Goal: Communication & Community: Answer question/provide support

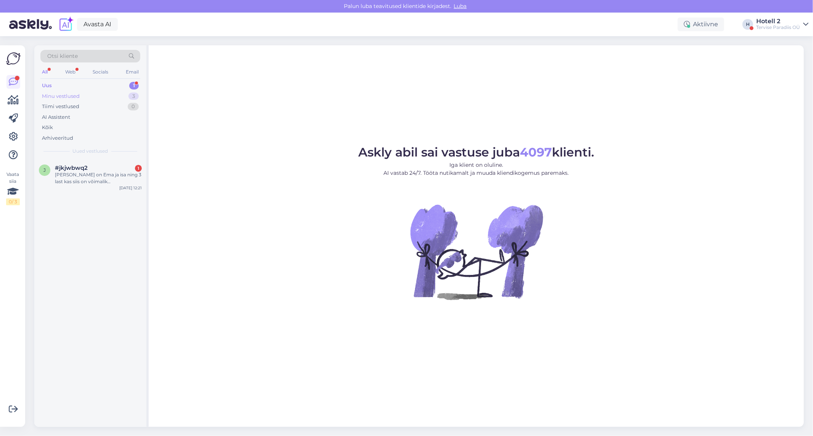
click at [107, 91] on div "Minu vestlused 3" at bounding box center [90, 96] width 100 height 11
click at [97, 85] on div "Uus 1" at bounding box center [90, 85] width 100 height 11
click at [57, 135] on div "Arhiveeritud" at bounding box center [57, 139] width 31 height 8
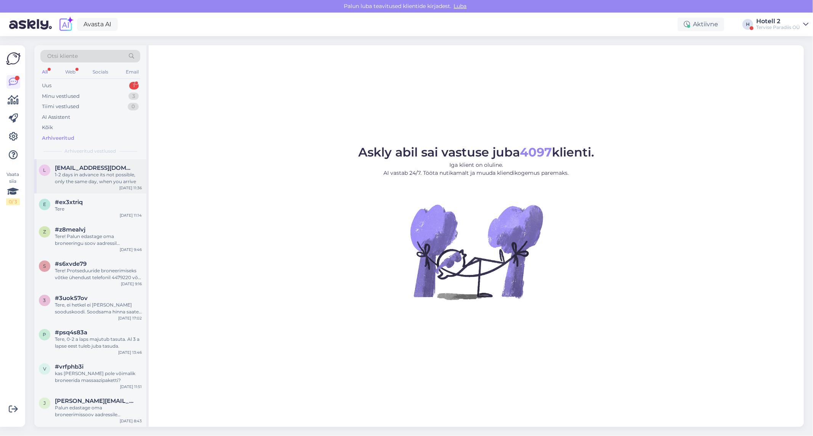
click at [99, 180] on div "1-2 days in advance its not possible, only the same day, when you arrive" at bounding box center [98, 178] width 87 height 14
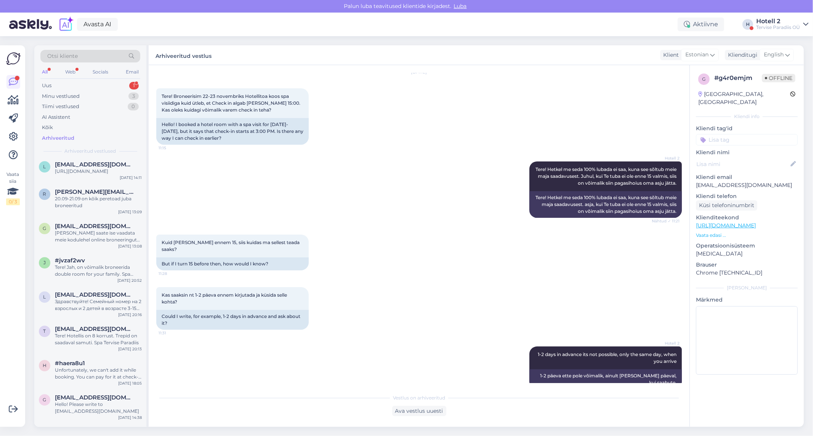
scroll to position [9230, 0]
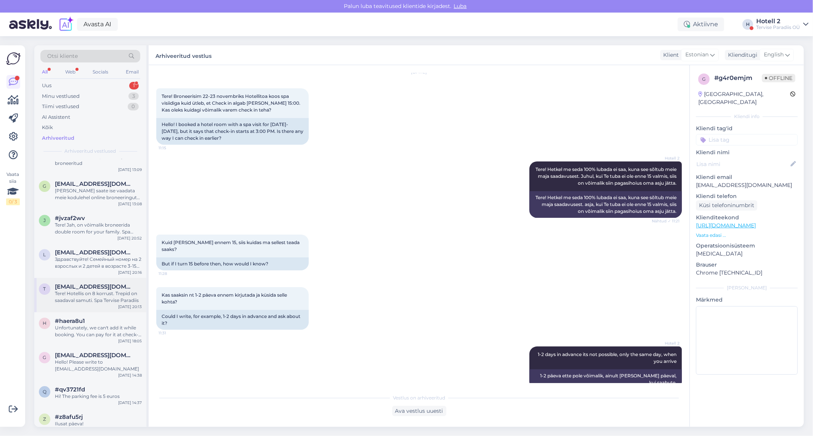
click at [103, 290] on div "Tere! Hotellis on 8 korrust. Trepid on saadaval samuti. Spa Tervise Paradiis" at bounding box center [98, 297] width 87 height 14
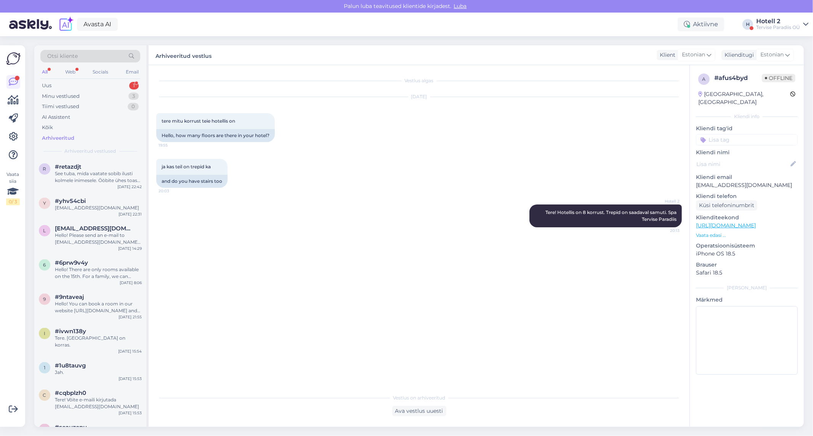
scroll to position [3175, 0]
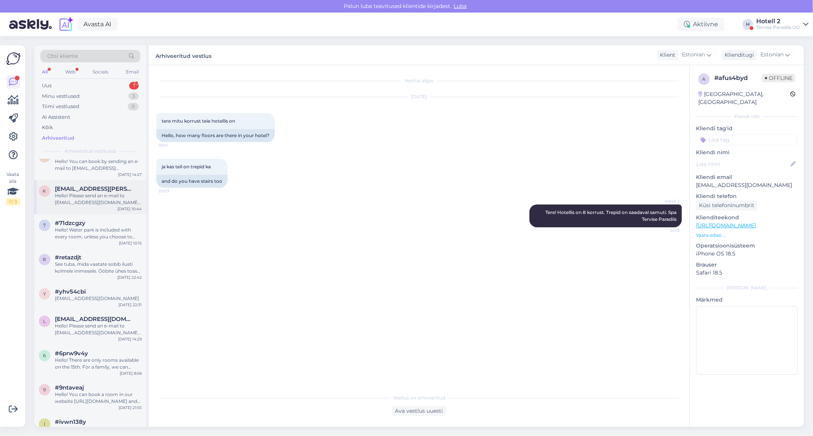
click at [112, 203] on div "Hello! Please send an e-mail to [EMAIL_ADDRESS][DOMAIN_NAME] to book." at bounding box center [98, 199] width 87 height 14
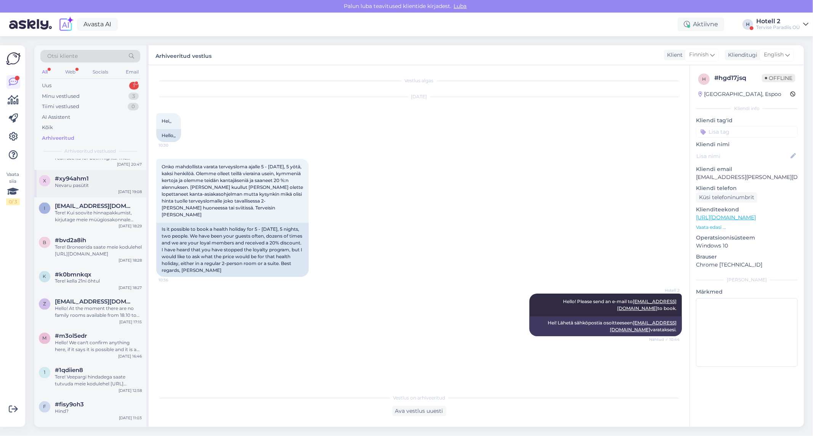
click at [111, 189] on div "Nevaru pasūtīt" at bounding box center [98, 185] width 87 height 7
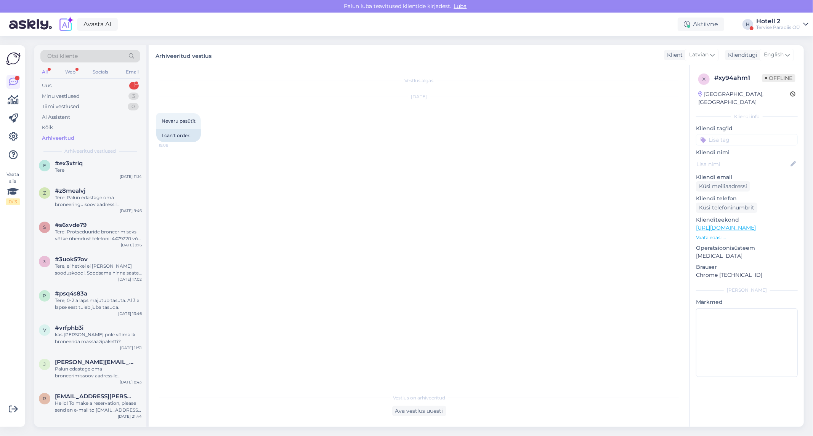
scroll to position [0, 0]
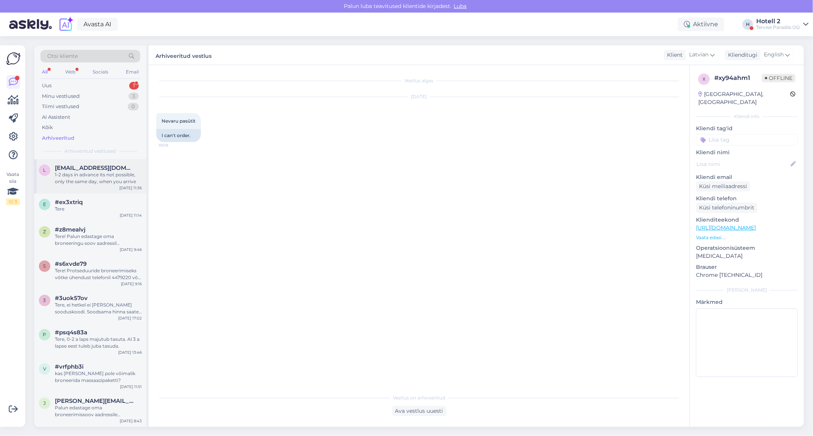
click at [108, 178] on div "1-2 days in advance its not possible, only the same day, when you arrive" at bounding box center [98, 178] width 87 height 14
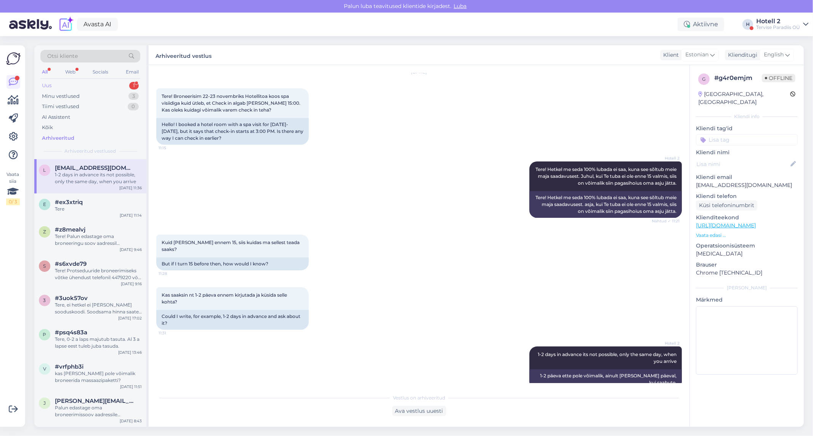
click at [48, 85] on div "Uus" at bounding box center [47, 86] width 10 height 8
